Goal: Task Accomplishment & Management: Manage account settings

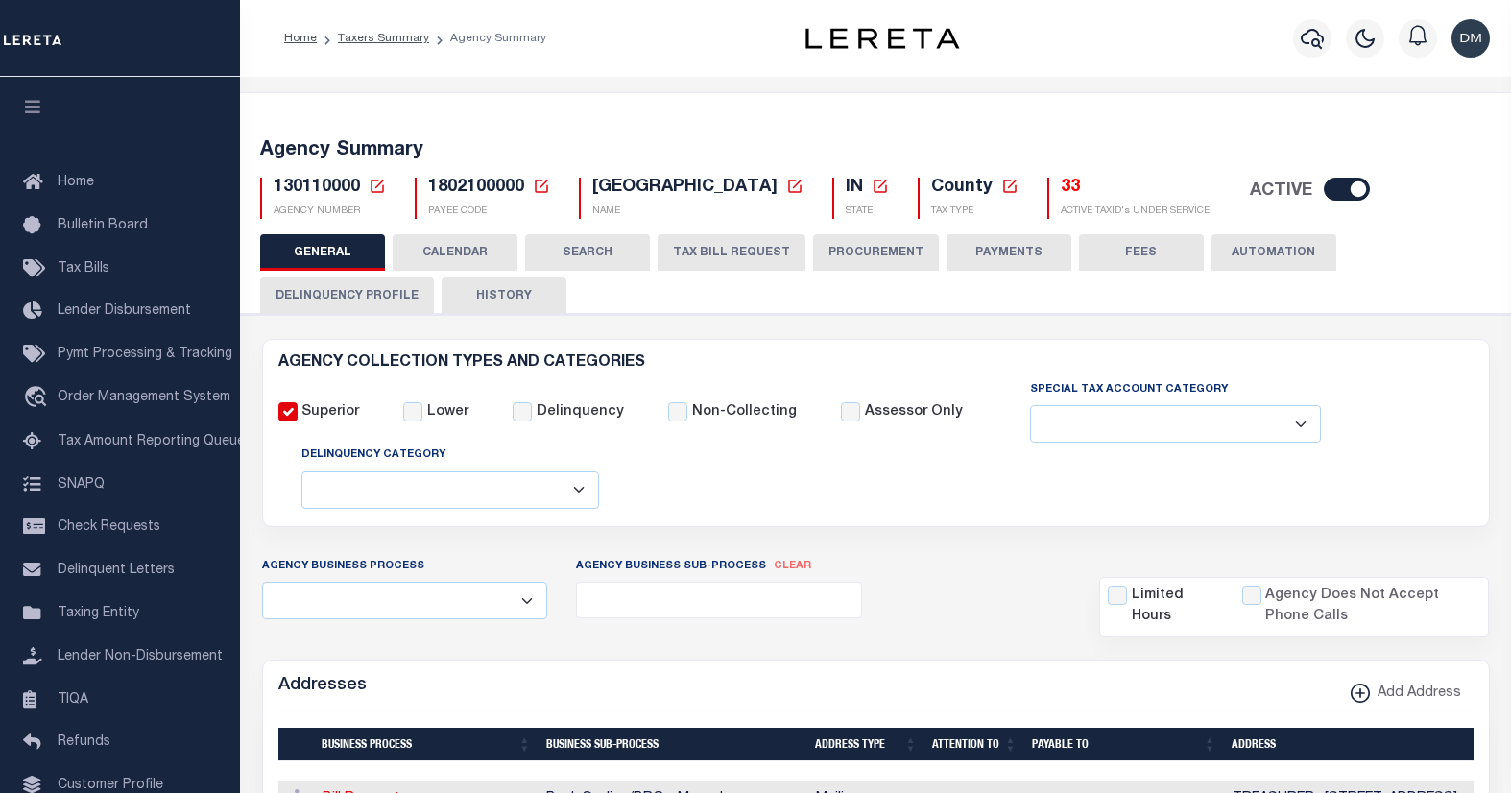
select select
click at [371, 190] on icon at bounding box center [377, 186] width 17 height 17
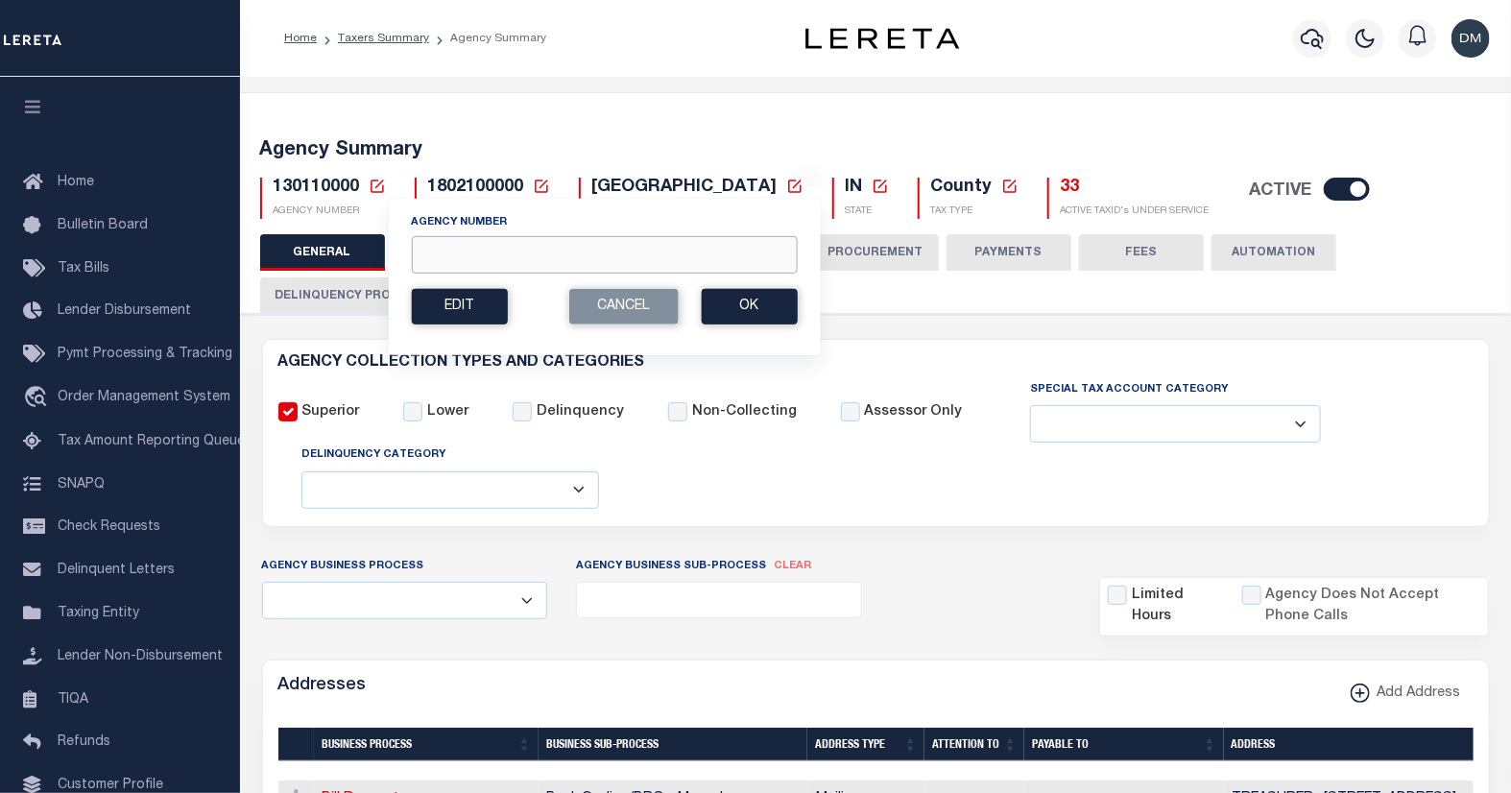
click at [435, 252] on input "Agency Number" at bounding box center [604, 254] width 386 height 37
type input "090550000"
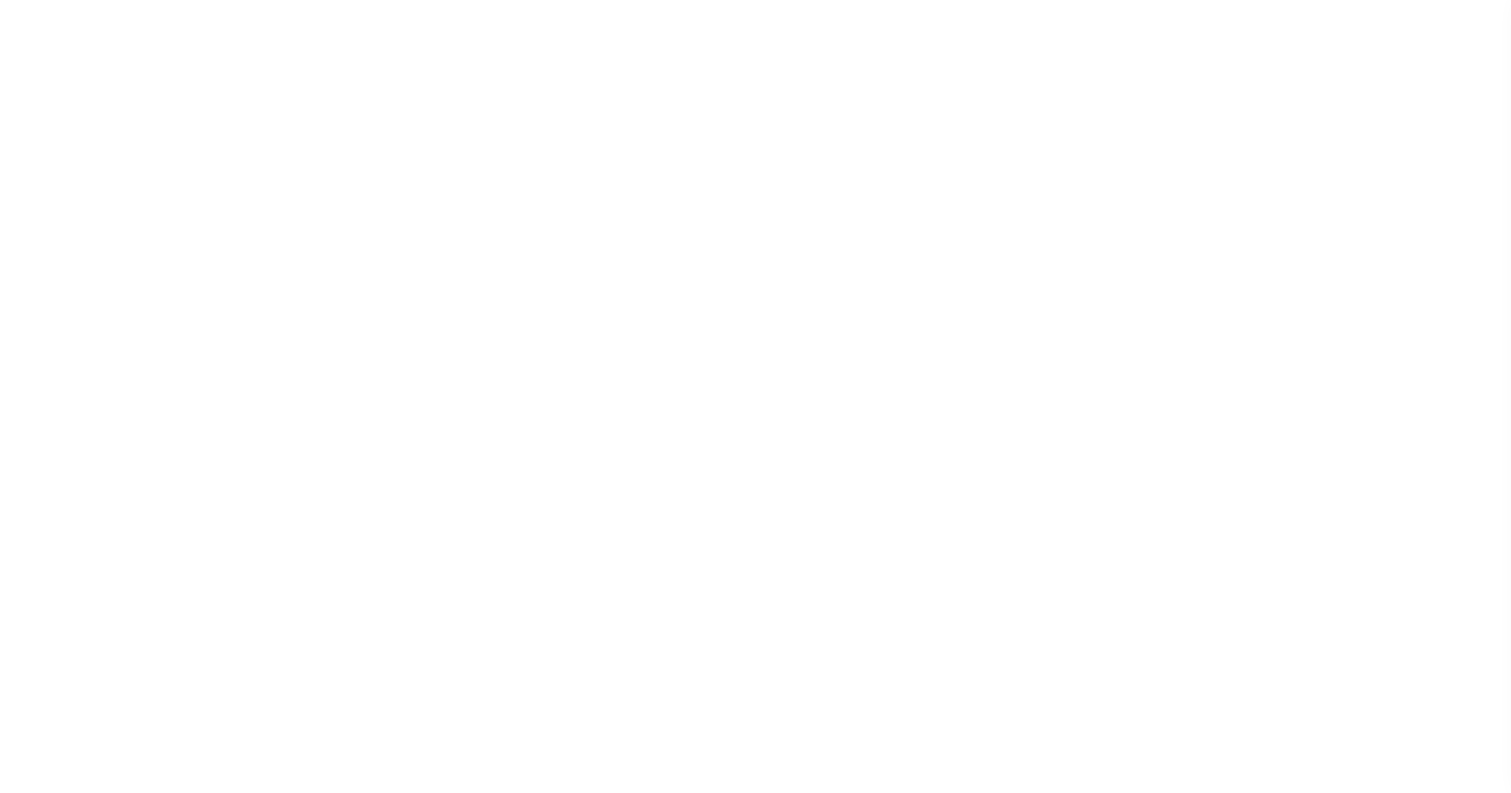
select select
checkbox input "false"
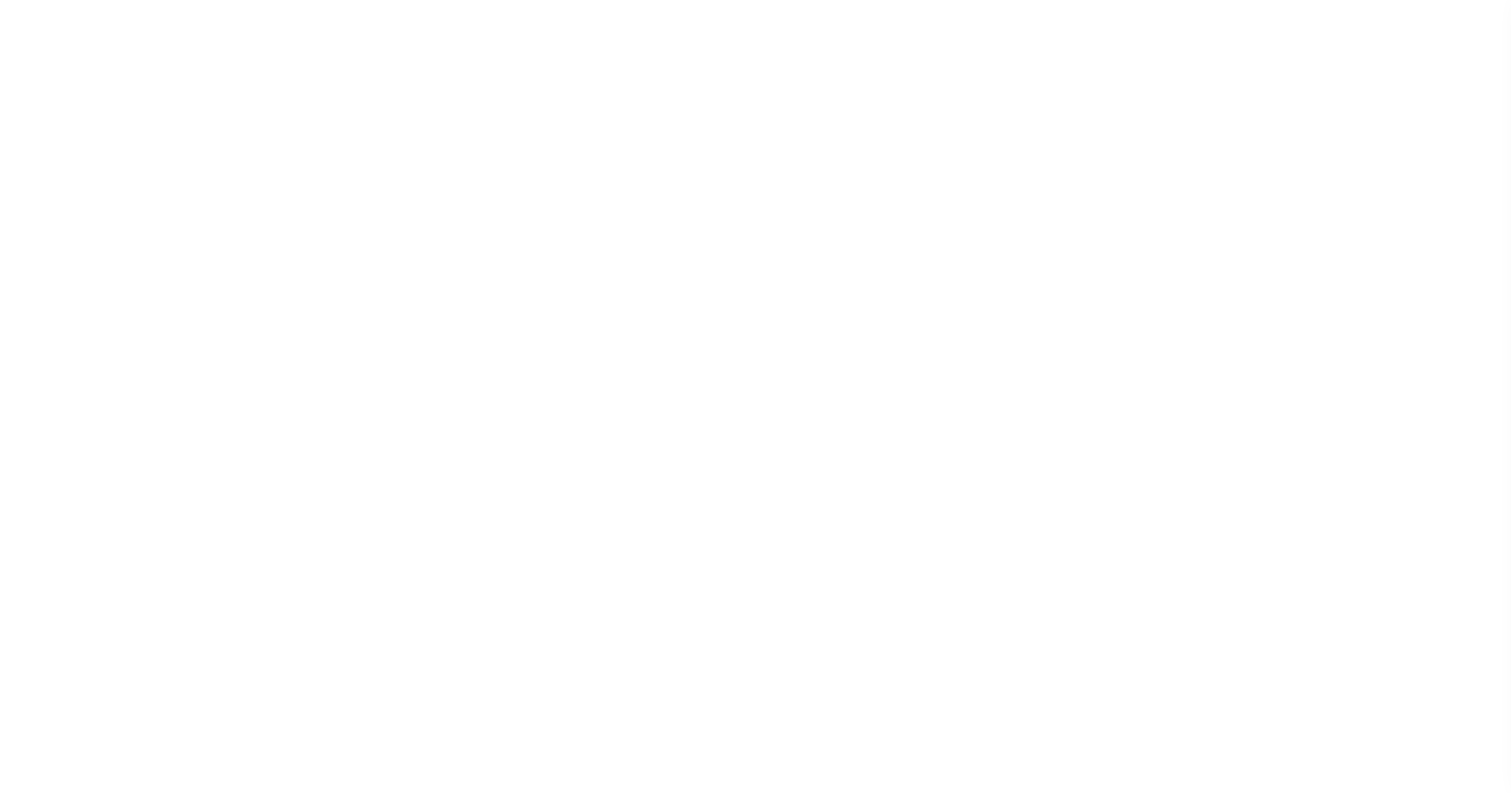
checkbox input "false"
type input "1210900000"
